Goal: Check status

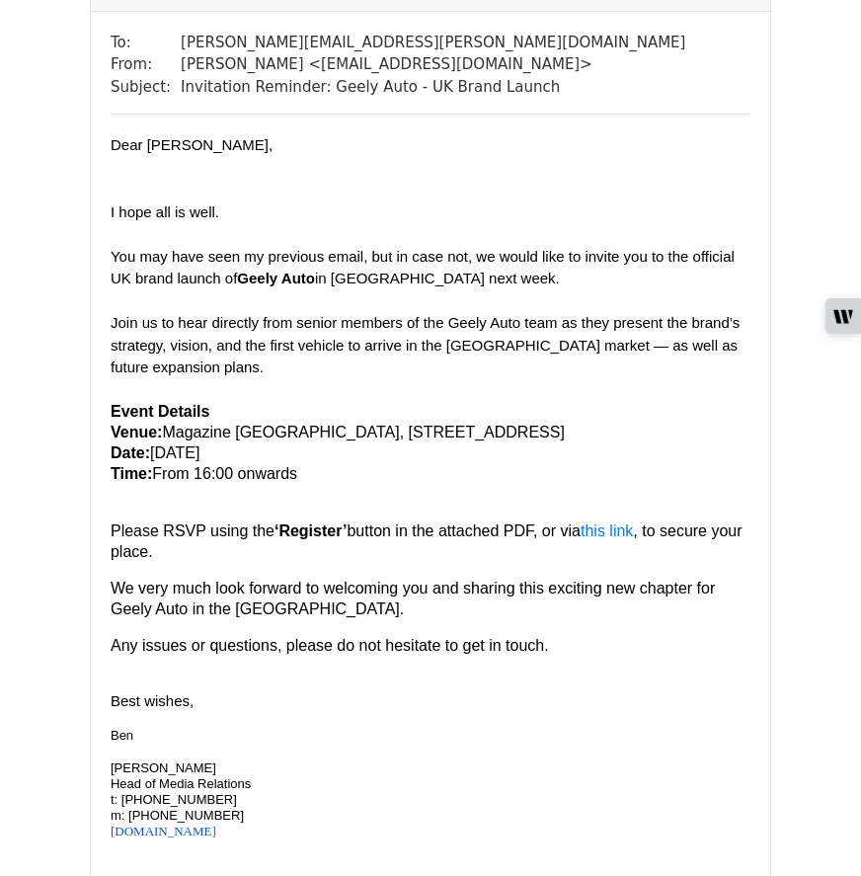
scroll to position [3146, 0]
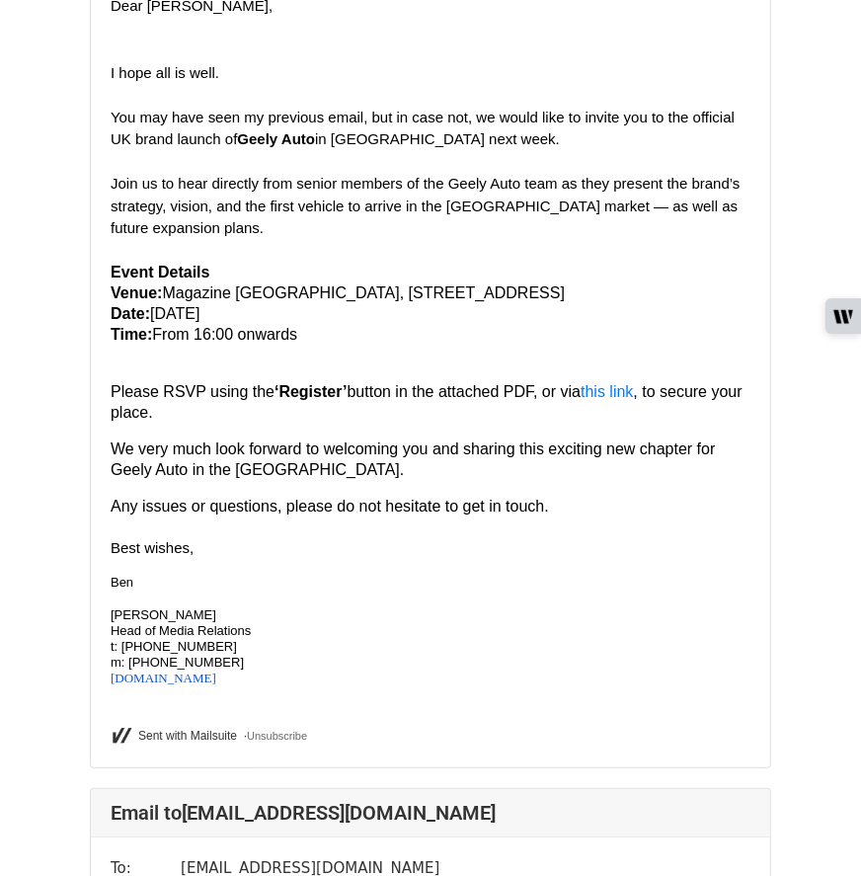
scroll to position [235, 0]
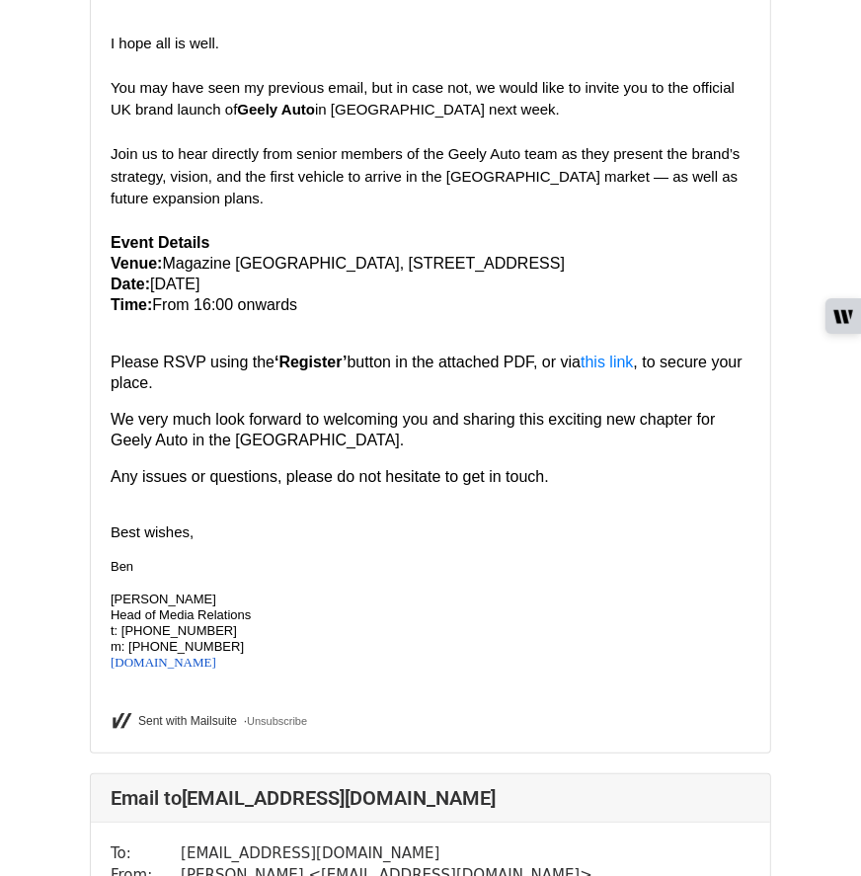
scroll to position [348, 0]
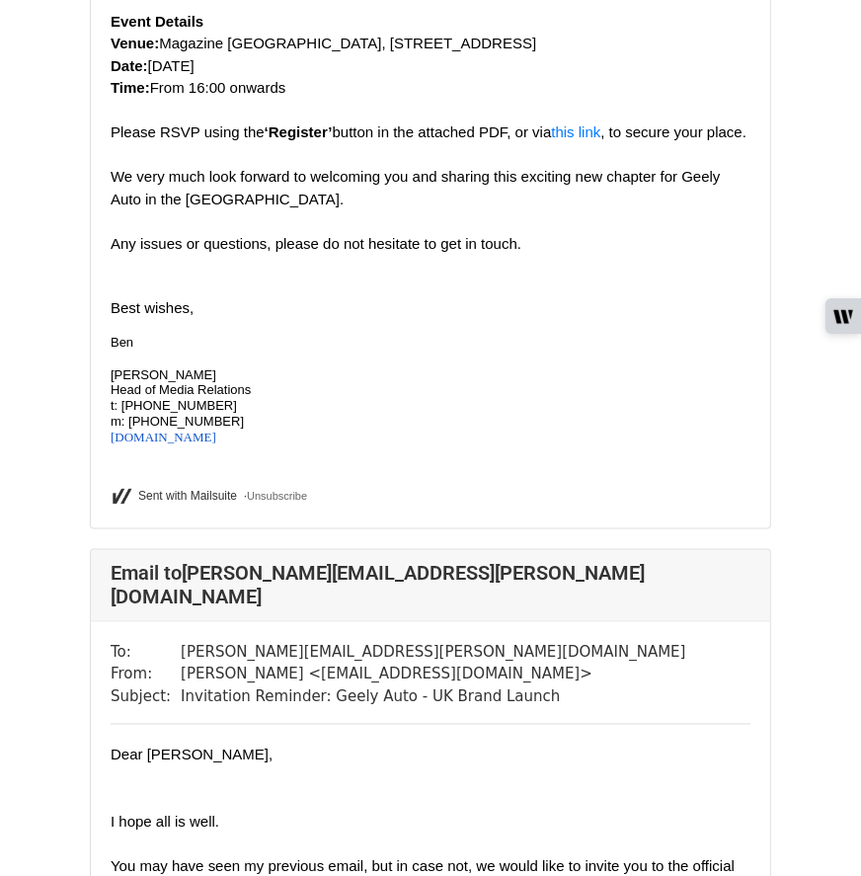
scroll to position [1604, 0]
